Goal: Transaction & Acquisition: Purchase product/service

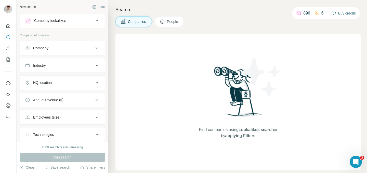
click at [341, 13] on button "Buy credits" at bounding box center [344, 13] width 24 height 7
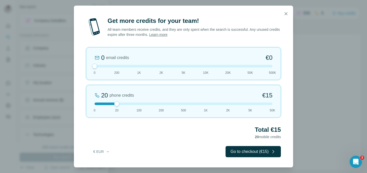
drag, startPoint x: 116, startPoint y: 66, endPoint x: 95, endPoint y: 68, distance: 21.4
click at [95, 68] on div at bounding box center [94, 66] width 5 height 5
drag, startPoint x: 117, startPoint y: 105, endPoint x: 115, endPoint y: 102, distance: 3.7
click at [115, 102] on div "20 phone credits €15 0 20 100 200 500 1K 2K 5K 50K" at bounding box center [183, 101] width 195 height 33
drag, startPoint x: 271, startPoint y: 96, endPoint x: 265, endPoint y: 96, distance: 6.9
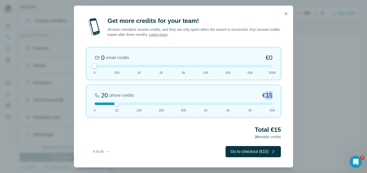
click at [265, 96] on span "€15" at bounding box center [267, 95] width 10 height 8
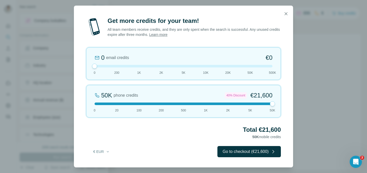
click at [129, 102] on div "50K phone credits 40% Discount €21,600 0 20 100 200 500 1K 2K 5K 50K" at bounding box center [183, 101] width 195 height 33
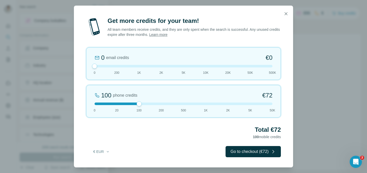
click at [119, 104] on div at bounding box center [183, 104] width 178 height 3
click at [100, 153] on button "€ EUR" at bounding box center [102, 151] width 24 height 9
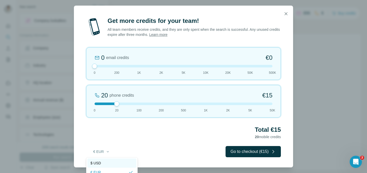
click at [102, 164] on div "$ USD" at bounding box center [111, 163] width 43 height 5
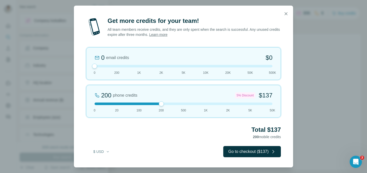
drag, startPoint x: 118, startPoint y: 104, endPoint x: 164, endPoint y: 103, distance: 46.1
click at [164, 103] on div at bounding box center [183, 104] width 178 height 3
drag, startPoint x: 272, startPoint y: 93, endPoint x: 263, endPoint y: 94, distance: 8.4
click at [263, 94] on span "$137" at bounding box center [265, 95] width 13 height 8
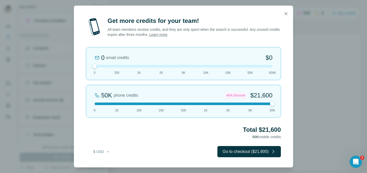
click at [154, 102] on div "50K phone credits 40% Discount $21,600 0 20 100 200 500 1K 2K 5K 50K" at bounding box center [183, 101] width 195 height 33
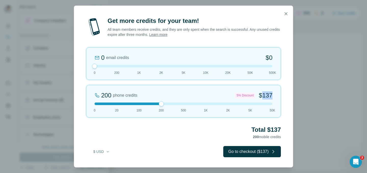
drag, startPoint x: 273, startPoint y: 95, endPoint x: 261, endPoint y: 95, distance: 11.7
click at [261, 95] on div "200 phone credits 5% Discount $137 0 20 100 200 500 1K 2K 5K 50K" at bounding box center [183, 101] width 195 height 33
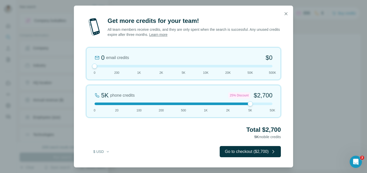
click at [119, 103] on div at bounding box center [183, 104] width 178 height 3
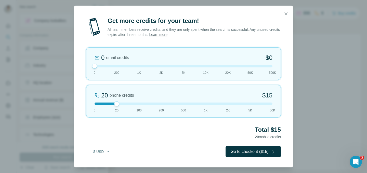
click at [116, 66] on div at bounding box center [183, 66] width 178 height 3
drag, startPoint x: 116, startPoint y: 66, endPoint x: 96, endPoint y: 66, distance: 19.9
click at [96, 66] on div at bounding box center [94, 66] width 5 height 5
click at [332, 75] on div "Get more credits for your team! All team members receive credits, and they are …" at bounding box center [183, 86] width 367 height 173
click at [288, 11] on button "button" at bounding box center [286, 14] width 10 height 10
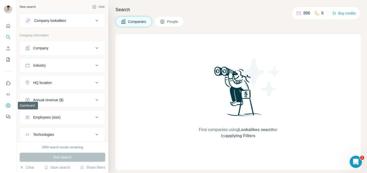
click at [9, 106] on icon "Dashboard" at bounding box center [8, 106] width 2 height 2
click at [8, 27] on icon "Quick start" at bounding box center [8, 25] width 5 height 5
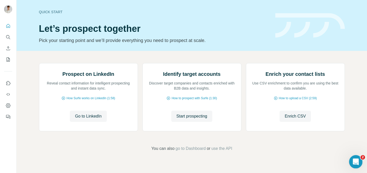
click at [354, 157] on icon "Open Intercom Messenger" at bounding box center [355, 161] width 8 height 8
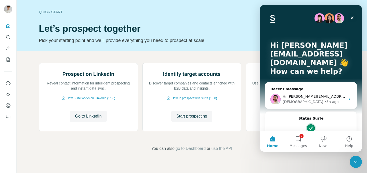
scroll to position [28, 0]
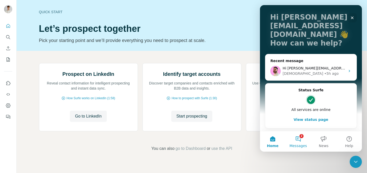
click at [298, 141] on button "2 Messages" at bounding box center [297, 141] width 25 height 20
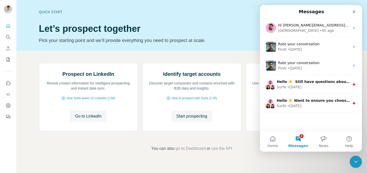
click at [297, 118] on div "Hi jakub.filipowski@foodsi.pl, Chris here 👋 I hope you're doing well and thank …" at bounding box center [311, 75] width 102 height 113
click at [297, 137] on button "2 Messages" at bounding box center [297, 141] width 25 height 20
click at [351, 11] on div "Close" at bounding box center [353, 11] width 9 height 9
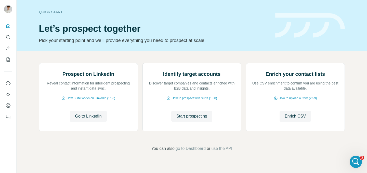
scroll to position [0, 0]
click at [359, 151] on div "Prospect on LinkedIn Reveal contact information for intelligent prospecting and…" at bounding box center [192, 107] width 350 height 113
click at [357, 158] on div "Open Intercom Messenger" at bounding box center [354, 161] width 17 height 17
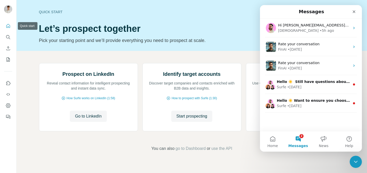
click at [9, 29] on button "Quick start" at bounding box center [8, 25] width 8 height 9
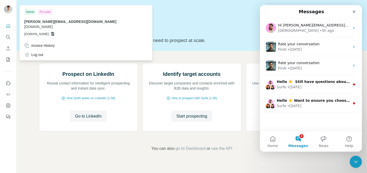
click at [9, 9] on img at bounding box center [8, 9] width 8 height 8
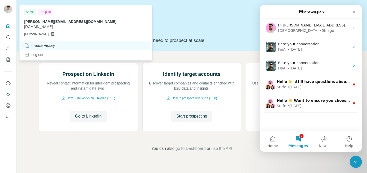
click at [38, 43] on div "Invoice History" at bounding box center [39, 45] width 31 height 5
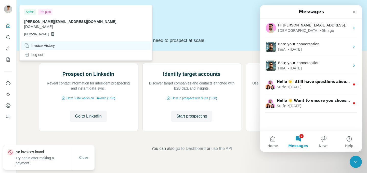
click at [49, 43] on div "Invoice History" at bounding box center [39, 45] width 31 height 5
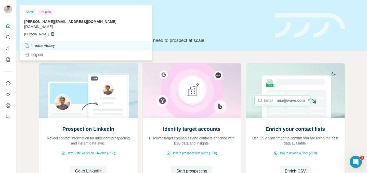
click at [45, 43] on div "Invoice History" at bounding box center [39, 45] width 31 height 5
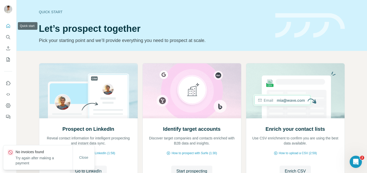
click at [9, 28] on icon "Quick start" at bounding box center [8, 25] width 5 height 5
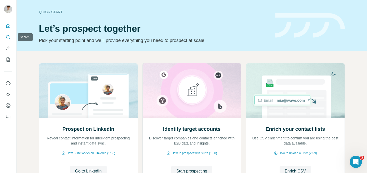
click at [10, 35] on icon "Search" at bounding box center [8, 37] width 5 height 5
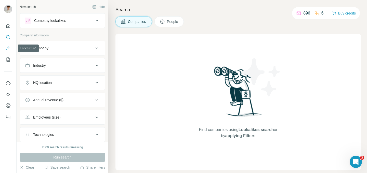
click at [8, 44] on button "Enrich CSV" at bounding box center [8, 48] width 8 height 9
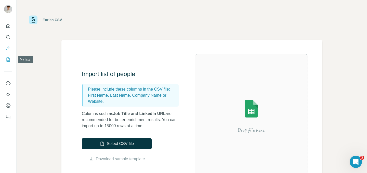
click at [8, 60] on icon "My lists" at bounding box center [8, 59] width 5 height 5
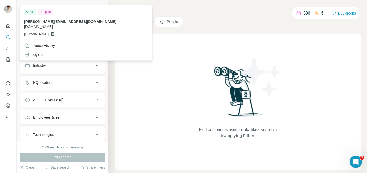
click at [9, 13] on img at bounding box center [8, 9] width 8 height 8
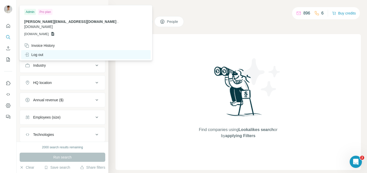
click at [37, 50] on div "Log out" at bounding box center [85, 54] width 129 height 9
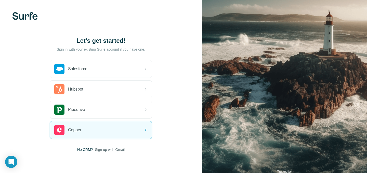
click at [118, 151] on span "Sign up with Gmail" at bounding box center [110, 149] width 30 height 5
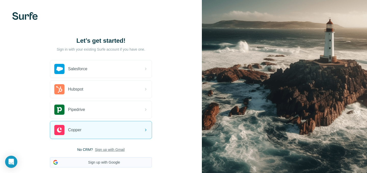
click at [115, 158] on button "Sign up with Google" at bounding box center [101, 162] width 102 height 10
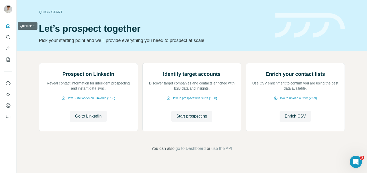
click at [7, 26] on icon "Quick start" at bounding box center [8, 25] width 5 height 5
click at [9, 39] on icon "Search" at bounding box center [8, 37] width 5 height 5
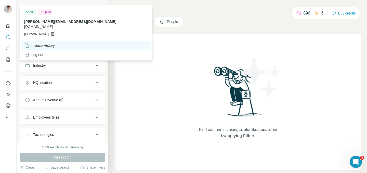
click at [44, 43] on div "Invoice History" at bounding box center [39, 45] width 31 height 5
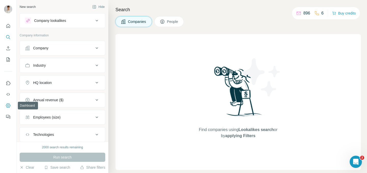
click at [8, 106] on icon "Dashboard" at bounding box center [8, 106] width 2 height 2
